Goal: Task Accomplishment & Management: Use online tool/utility

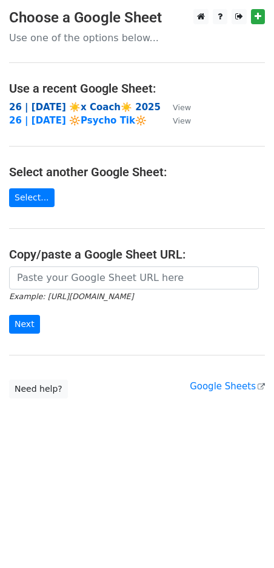
click at [99, 103] on strong "26 | SEP 17 ☀️x Coach☀️ 2025" at bounding box center [84, 107] width 151 height 11
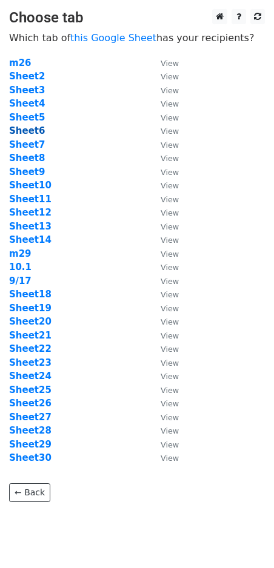
click at [34, 133] on strong "Sheet6" at bounding box center [27, 130] width 36 height 11
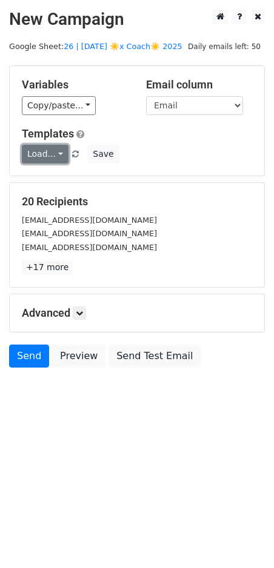
click at [36, 152] on link "Load..." at bounding box center [45, 154] width 47 height 19
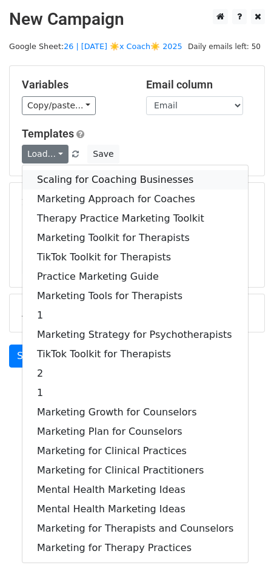
click at [76, 179] on link "Scaling for Coaching Businesses" at bounding box center [134, 179] width 225 height 19
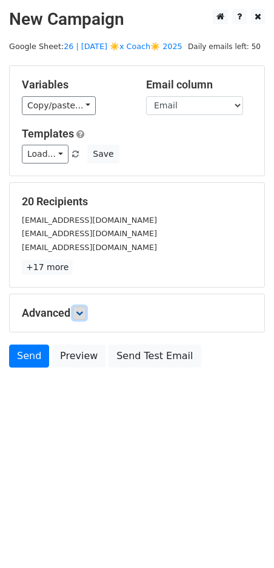
click at [79, 313] on icon at bounding box center [79, 312] width 7 height 7
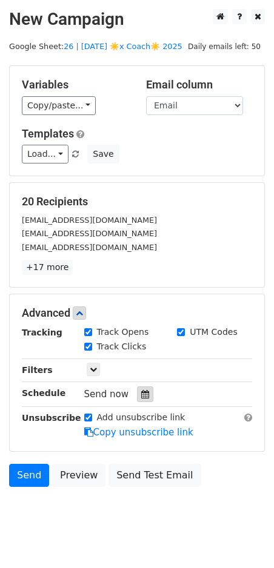
click at [141, 392] on icon at bounding box center [145, 394] width 8 height 8
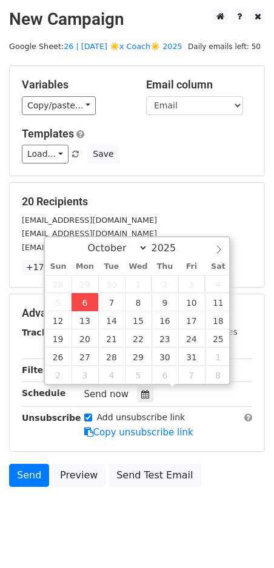
type input "2025-10-06 14:27"
type input "02"
type input "27"
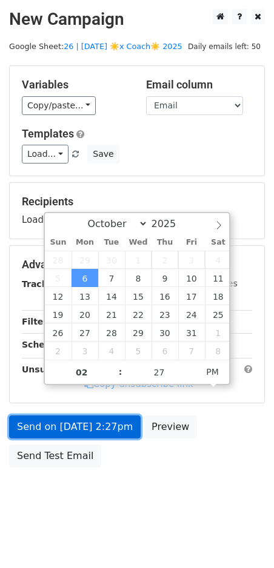
click at [83, 418] on link "Send on Oct 6 at 2:27pm" at bounding box center [74, 426] width 131 height 23
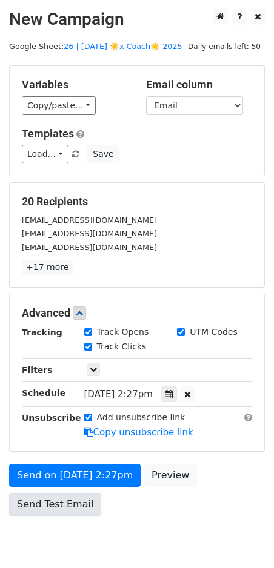
click at [36, 501] on link "Send Test Email" at bounding box center [55, 504] width 92 height 23
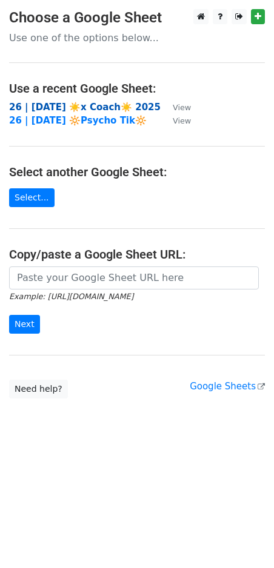
click at [43, 102] on strong "26 | [DATE] ☀️x Coach☀️ 2025" at bounding box center [84, 107] width 151 height 11
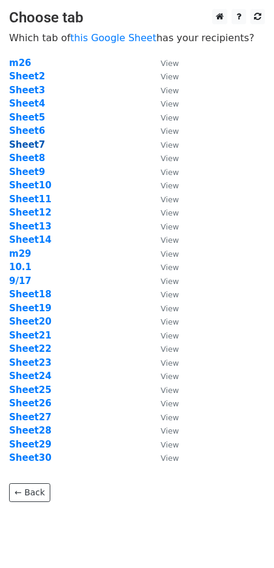
click at [22, 144] on strong "Sheet7" at bounding box center [27, 144] width 36 height 11
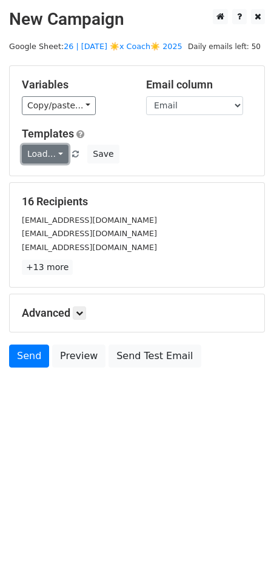
click at [36, 148] on link "Load..." at bounding box center [45, 154] width 47 height 19
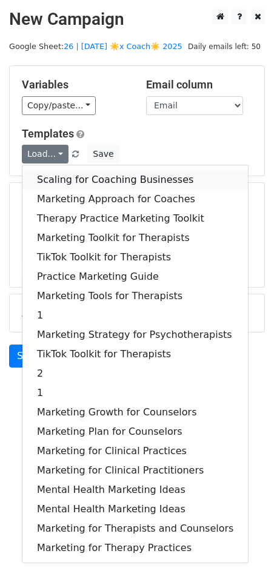
click at [54, 178] on link "Scaling for Coaching Businesses" at bounding box center [134, 179] width 225 height 19
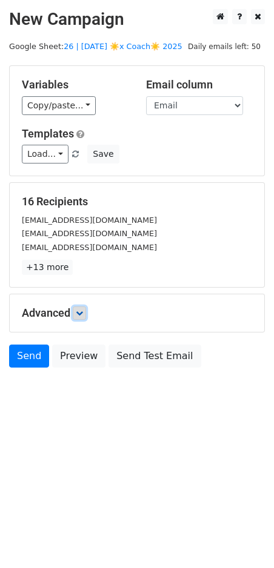
click at [81, 312] on icon at bounding box center [79, 312] width 7 height 7
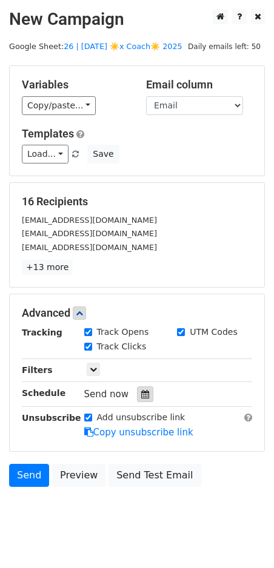
click at [141, 390] on icon at bounding box center [145, 394] width 8 height 8
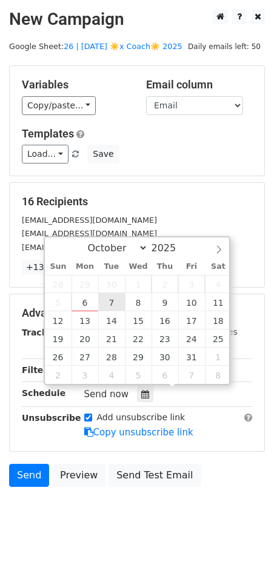
type input "2025-10-07 12:00"
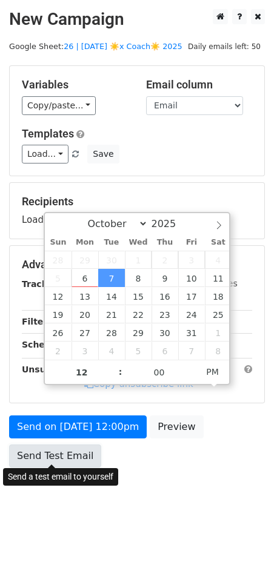
click at [58, 444] on link "Send Test Email" at bounding box center [55, 455] width 92 height 23
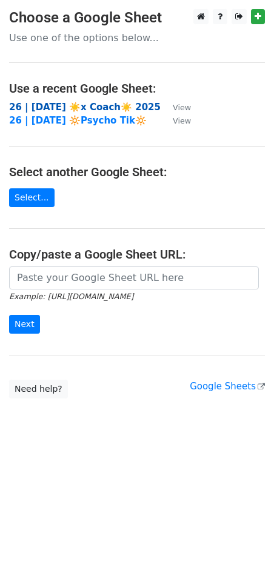
click at [72, 107] on strong "26 | [DATE] ☀️x Coach☀️ 2025" at bounding box center [84, 107] width 151 height 11
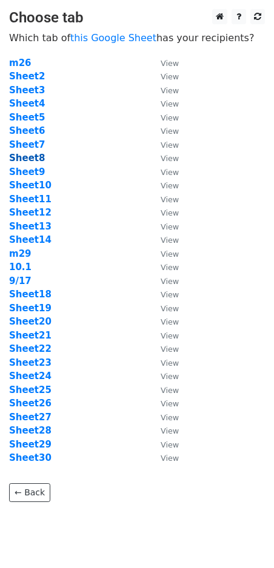
click at [30, 160] on strong "Sheet8" at bounding box center [27, 158] width 36 height 11
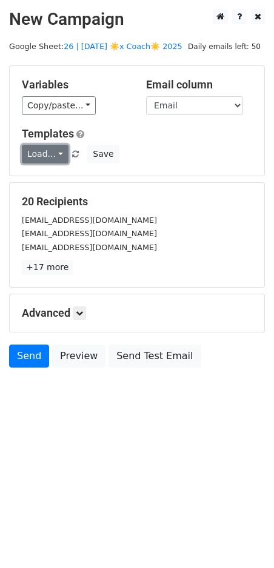
click at [45, 154] on link "Load..." at bounding box center [45, 154] width 47 height 19
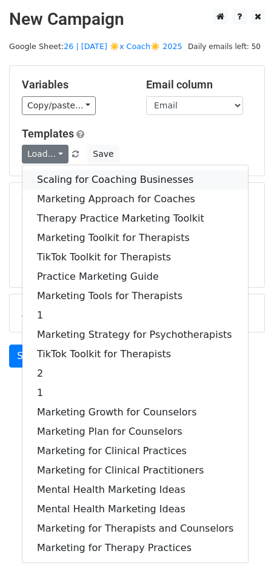
click at [56, 179] on link "Scaling for Coaching Businesses" at bounding box center [134, 179] width 225 height 19
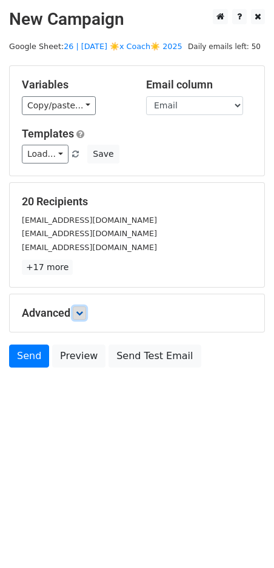
click at [85, 316] on link at bounding box center [79, 312] width 13 height 13
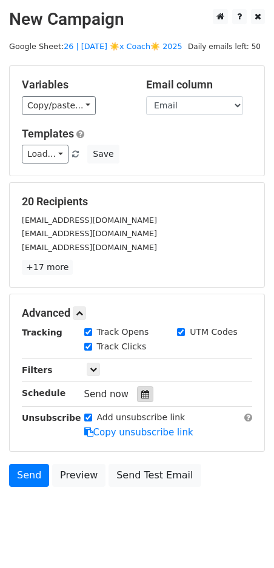
click at [141, 390] on icon at bounding box center [145, 394] width 8 height 8
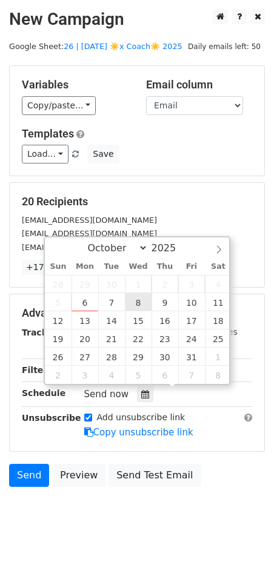
type input "[DATE] 12:00"
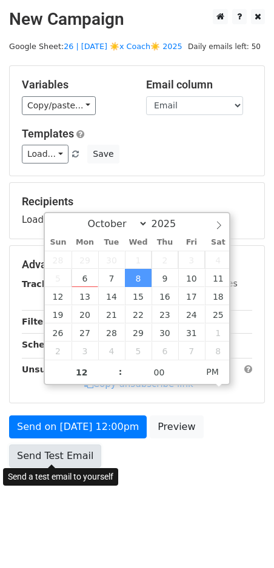
click at [75, 444] on link "Send Test Email" at bounding box center [55, 455] width 92 height 23
